Goal: Information Seeking & Learning: Learn about a topic

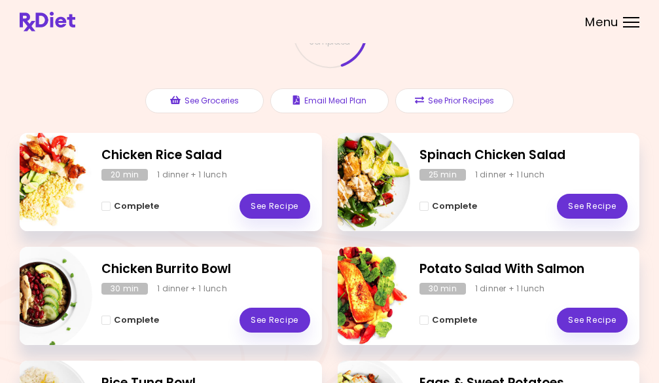
scroll to position [29, 0]
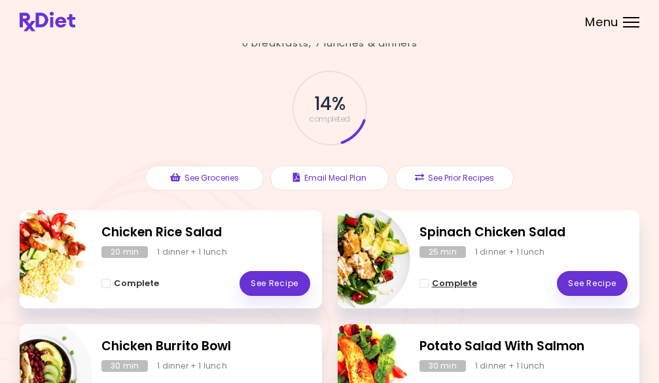
click at [425, 286] on span "Complete - Spinach Chicken Salad" at bounding box center [423, 283] width 9 height 9
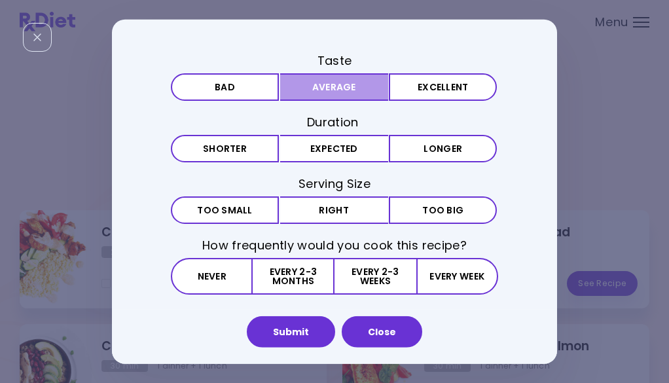
click at [343, 89] on button "Average" at bounding box center [334, 86] width 108 height 27
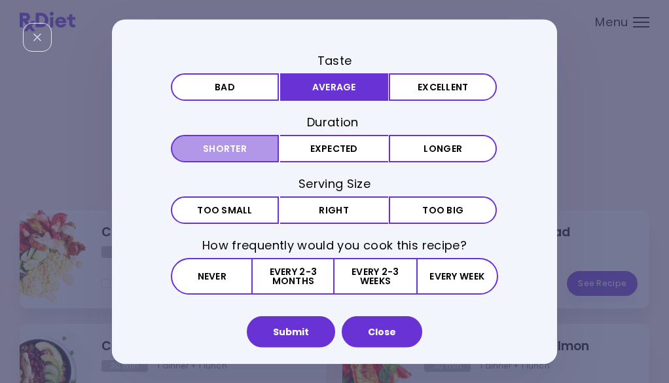
click at [228, 149] on button "Shorter" at bounding box center [225, 148] width 108 height 27
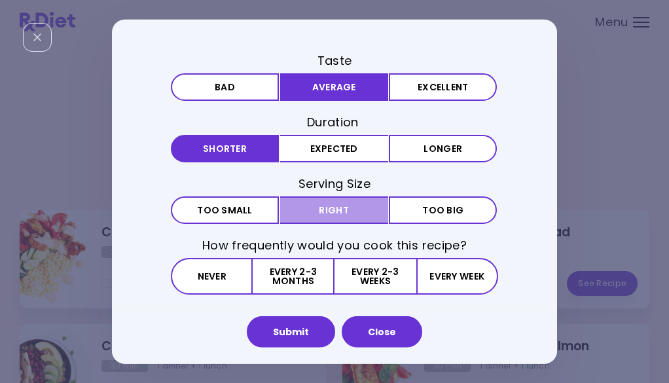
click at [349, 213] on button "Right" at bounding box center [334, 209] width 108 height 27
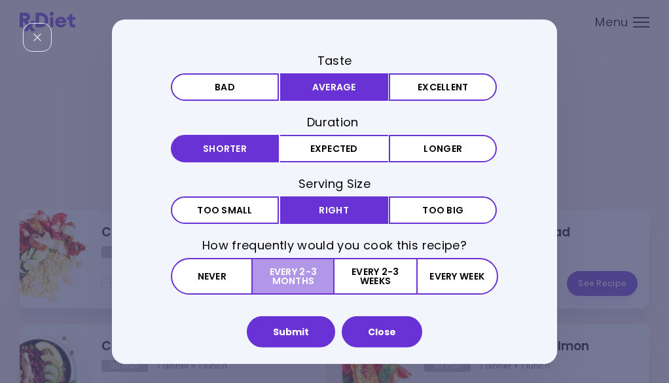
click at [297, 282] on button "Every 2-3 months" at bounding box center [294, 276] width 82 height 37
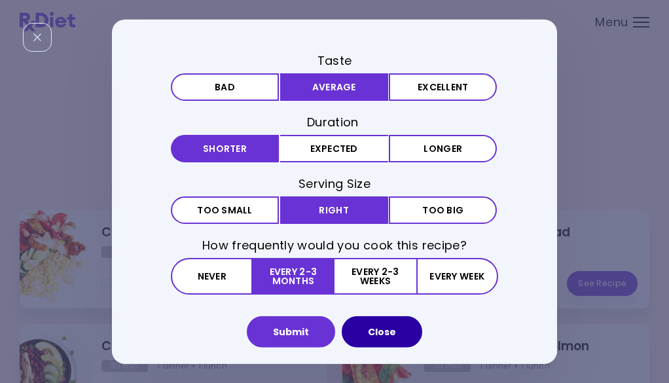
click at [386, 328] on button "Close" at bounding box center [382, 331] width 80 height 31
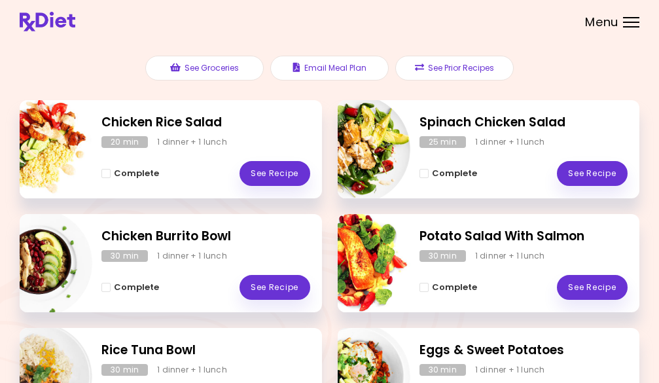
scroll to position [160, 0]
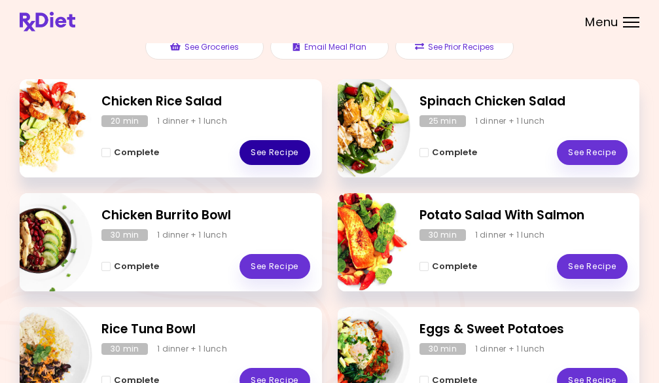
click at [274, 156] on link "See Recipe" at bounding box center [274, 152] width 71 height 25
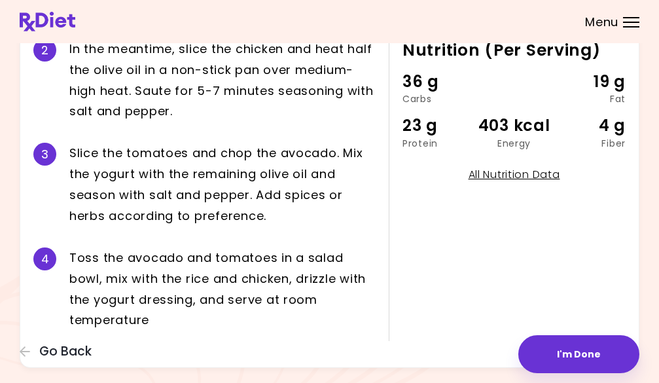
scroll to position [387, 0]
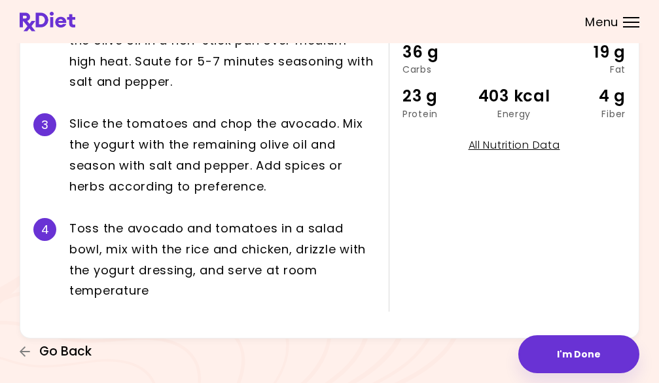
click at [71, 355] on span "Go Back" at bounding box center [65, 351] width 52 height 14
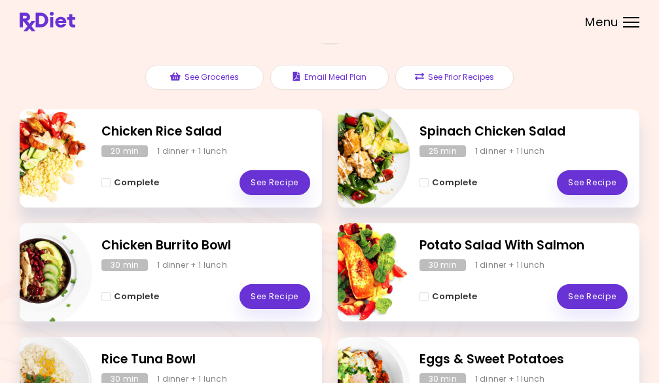
scroll to position [131, 0]
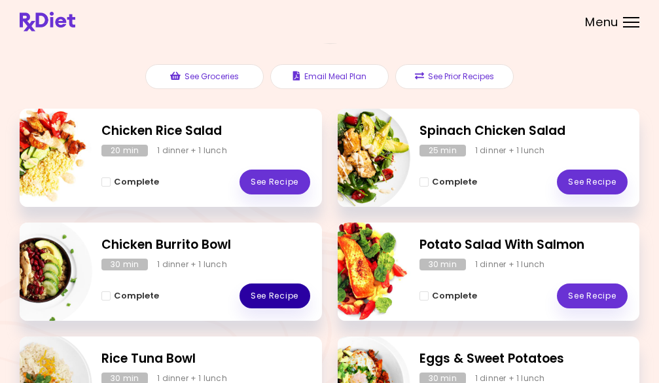
click at [283, 298] on link "See Recipe" at bounding box center [274, 295] width 71 height 25
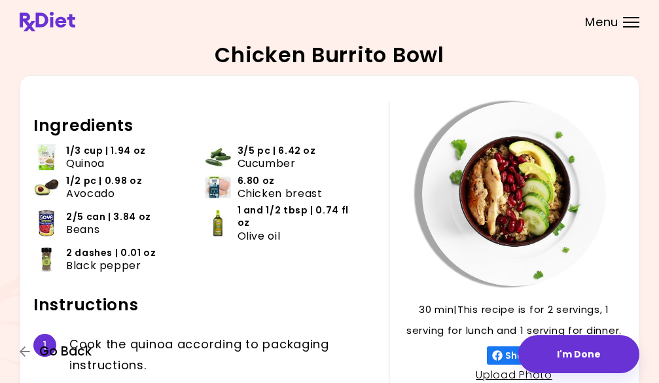
click at [26, 352] on icon "button" at bounding box center [26, 351] width 12 height 12
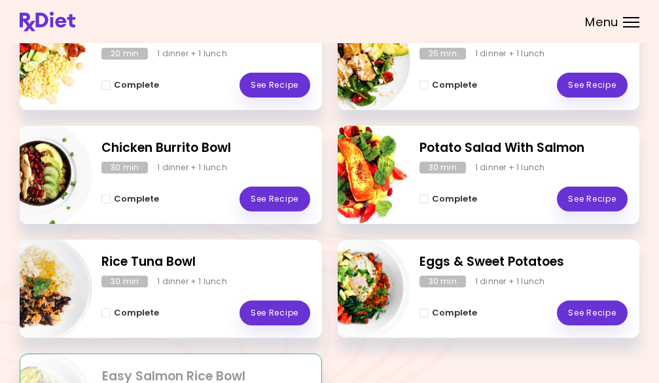
scroll to position [262, 0]
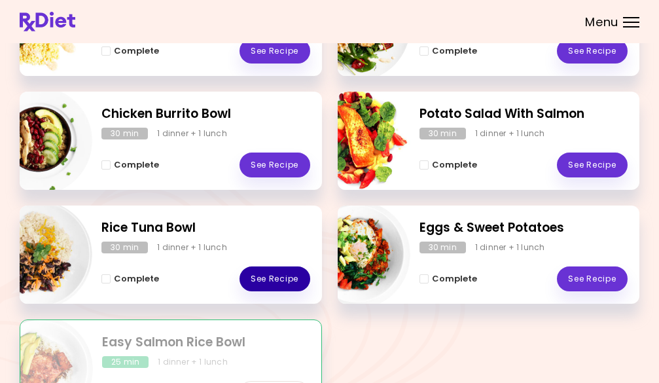
click at [282, 281] on link "See Recipe" at bounding box center [274, 278] width 71 height 25
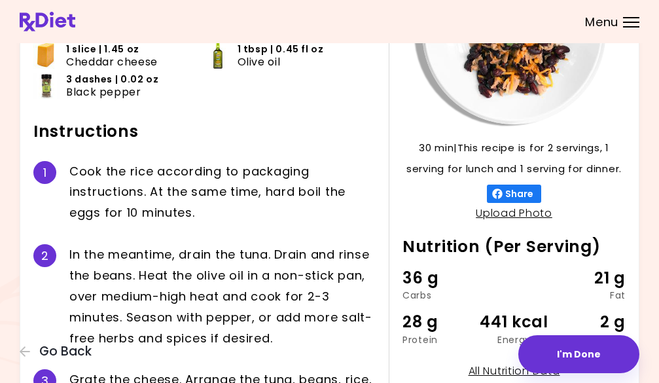
scroll to position [31, 0]
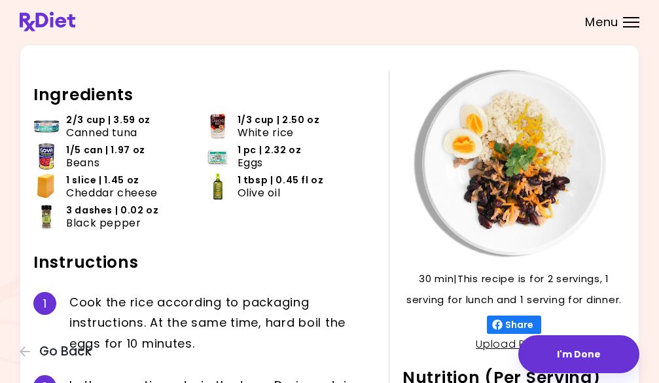
click at [221, 157] on img at bounding box center [218, 156] width 26 height 26
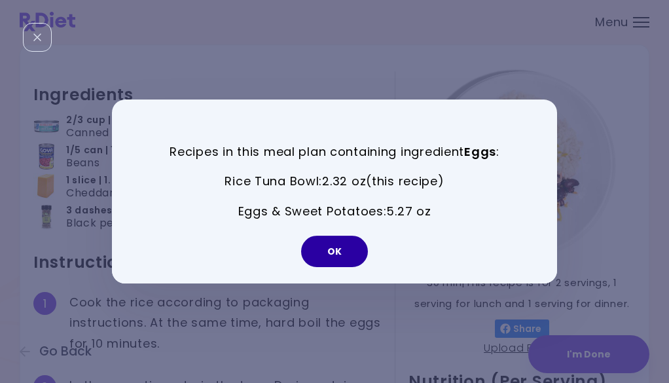
click at [345, 248] on button "OK" at bounding box center [334, 251] width 67 height 31
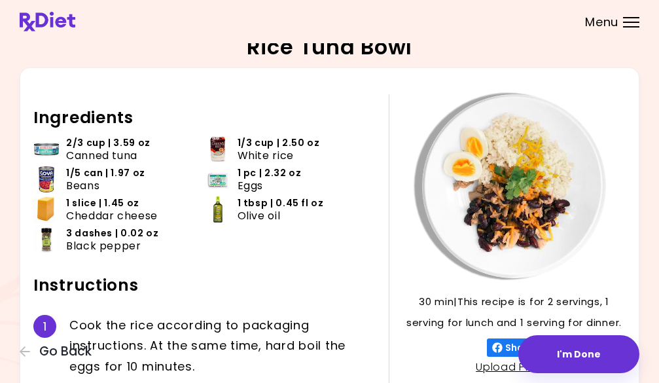
scroll to position [0, 0]
